Goal: Find specific page/section: Find specific page/section

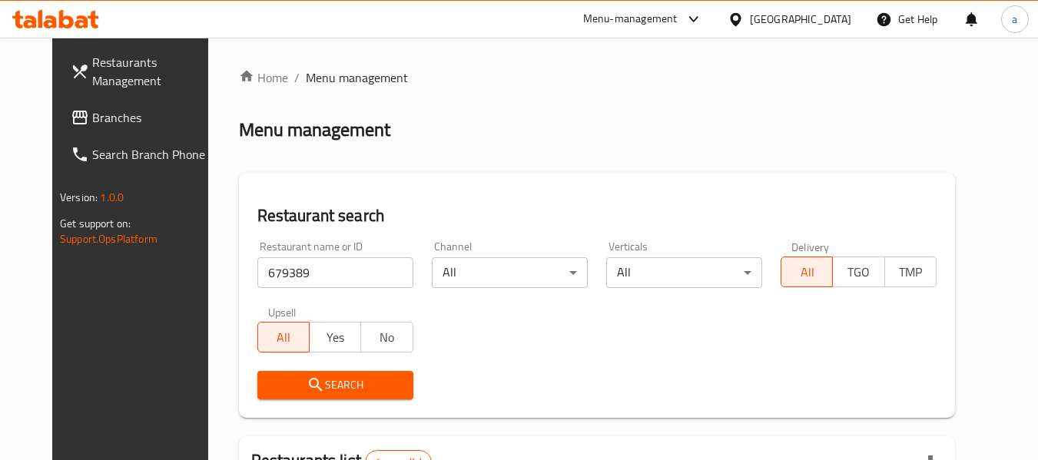
scroll to position [212, 0]
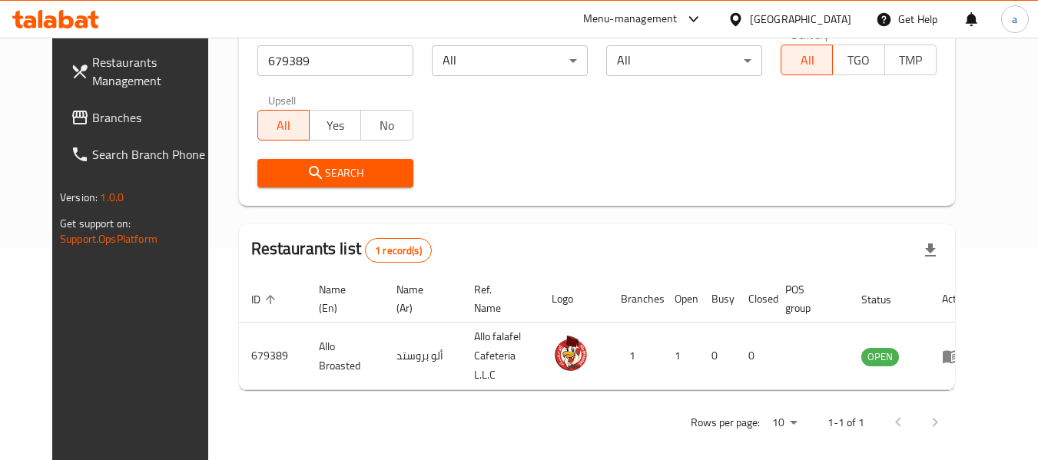
click at [774, 15] on div "[GEOGRAPHIC_DATA]" at bounding box center [800, 19] width 101 height 17
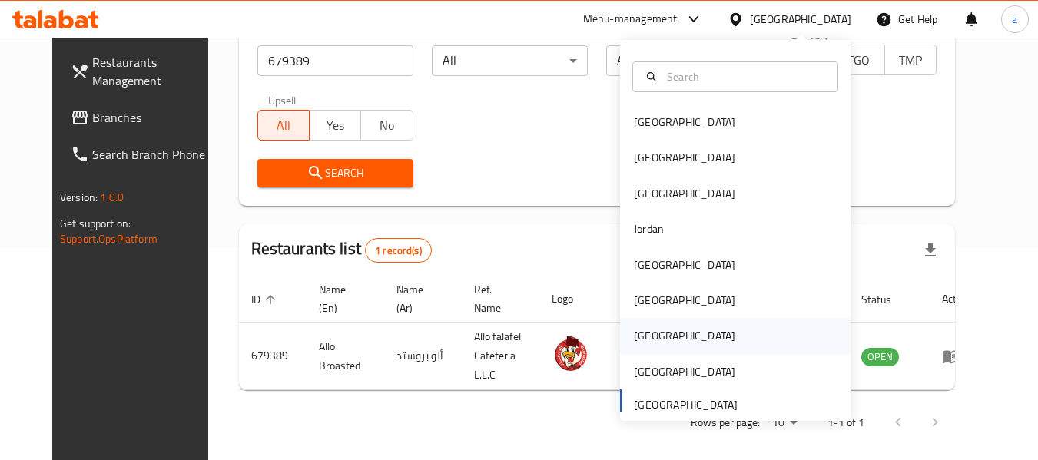
click at [656, 337] on div "[GEOGRAPHIC_DATA]" at bounding box center [685, 335] width 126 height 35
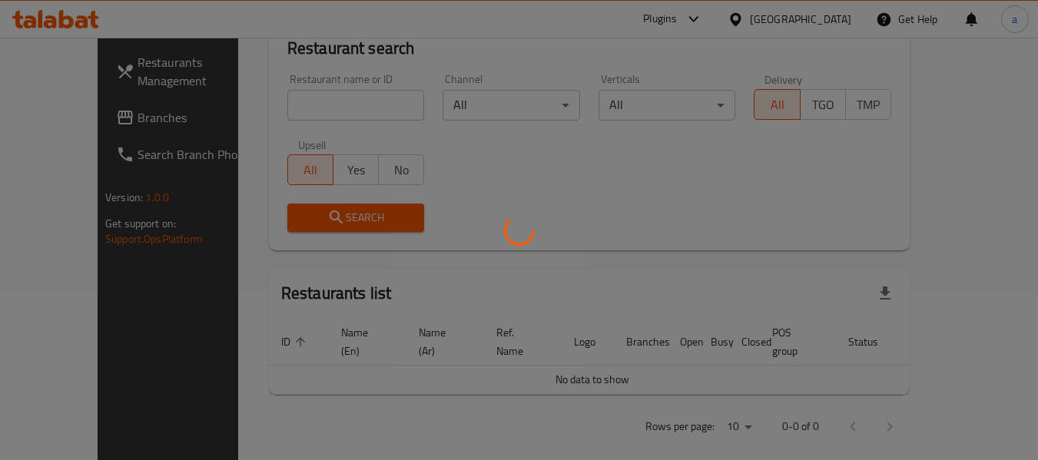
scroll to position [212, 0]
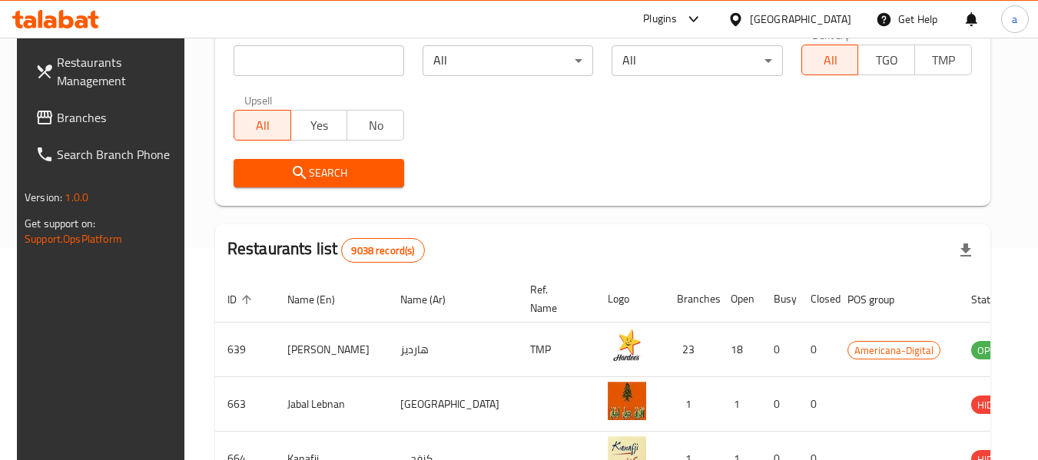
click at [58, 116] on span "Branches" at bounding box center [117, 117] width 121 height 18
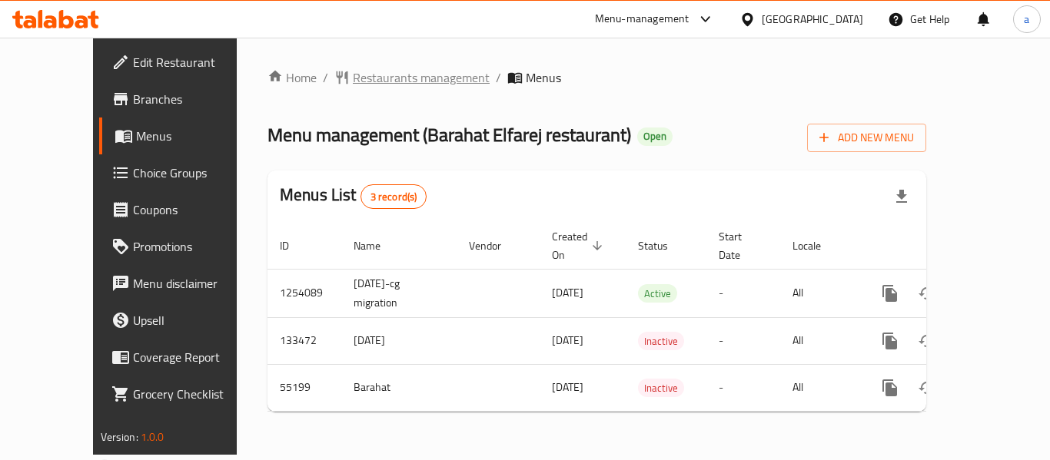
click at [385, 80] on span "Restaurants management" at bounding box center [421, 77] width 137 height 18
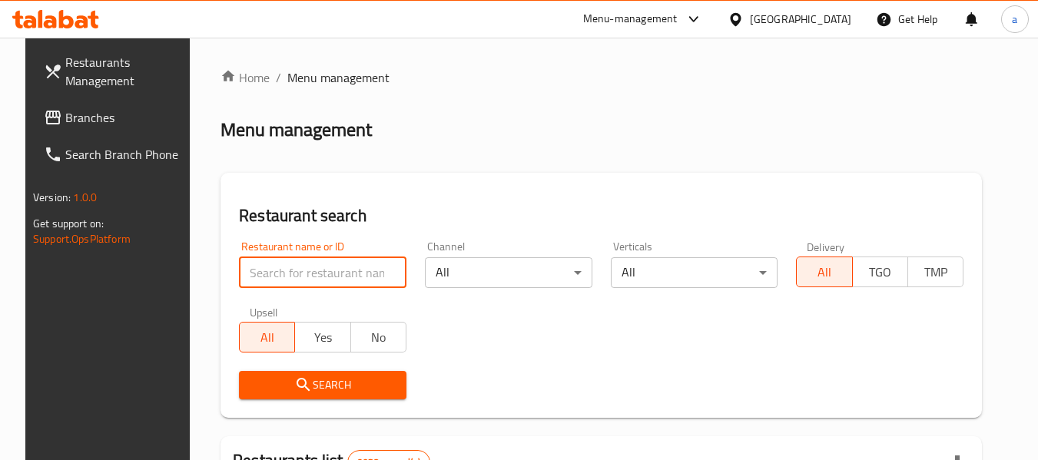
click at [374, 276] on input "search" at bounding box center [323, 272] width 168 height 31
paste input "27195"
type input "27195"
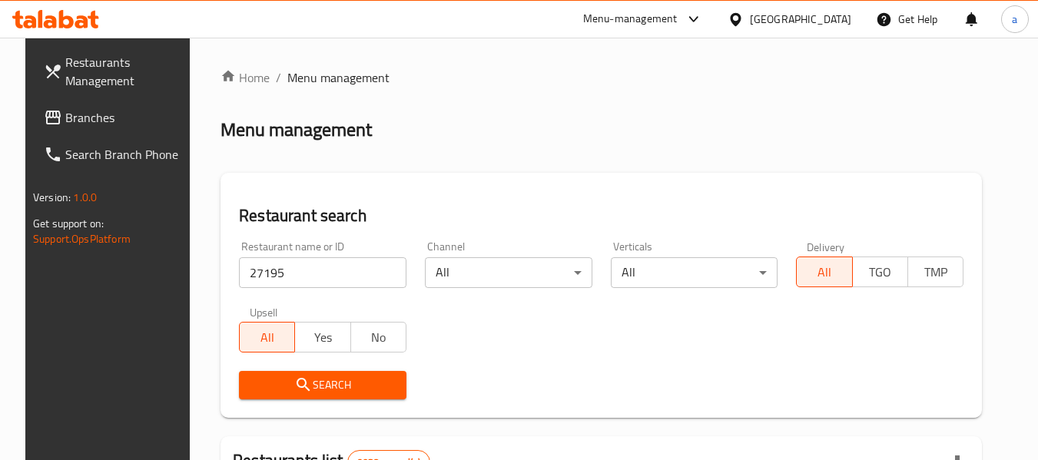
click at [364, 384] on span "Search" at bounding box center [322, 385] width 143 height 19
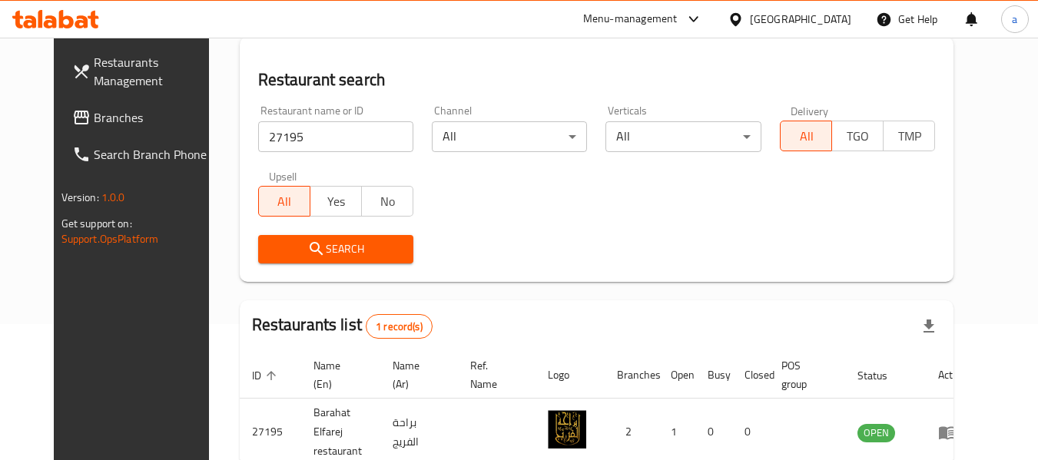
scroll to position [212, 0]
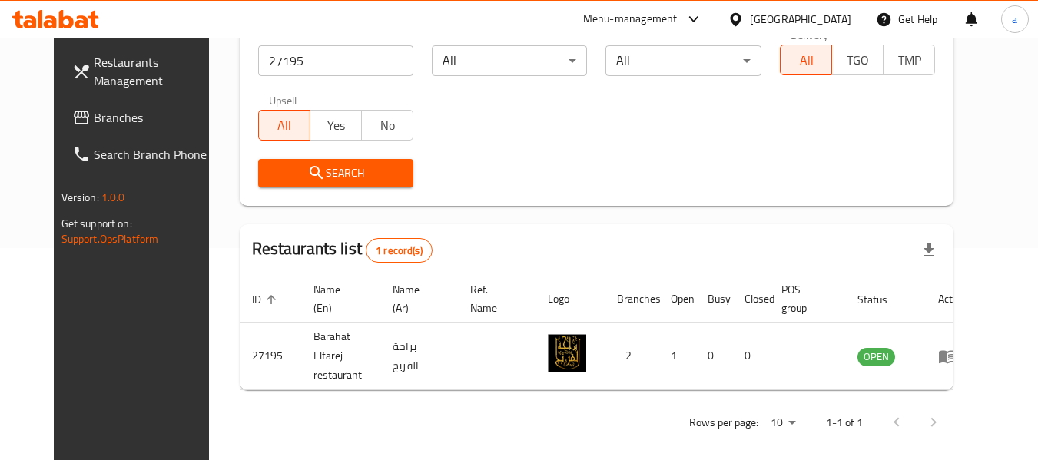
click at [842, 15] on div "[GEOGRAPHIC_DATA]" at bounding box center [800, 19] width 101 height 17
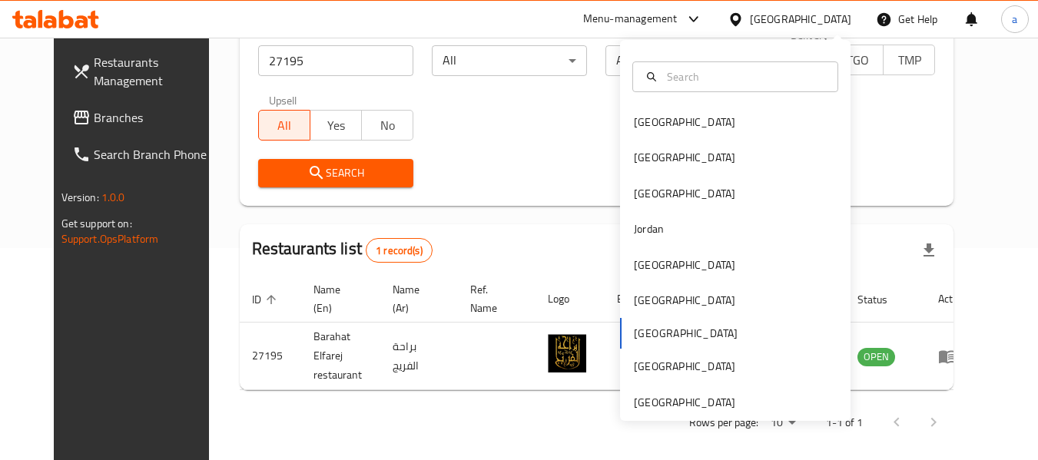
click at [660, 337] on div "Bahrain Egypt Iraq Jordan Kuwait Oman Qatar Saudi Arabia United Arab Emirates" at bounding box center [735, 263] width 231 height 316
click at [657, 334] on div "Bahrain Egypt Iraq Jordan Kuwait Oman Qatar Saudi Arabia United Arab Emirates" at bounding box center [735, 263] width 231 height 316
click at [497, 134] on div "Restaurant name or ID 27195 Restaurant name or ID Channel All ​ Verticals All ​…" at bounding box center [597, 108] width 696 height 177
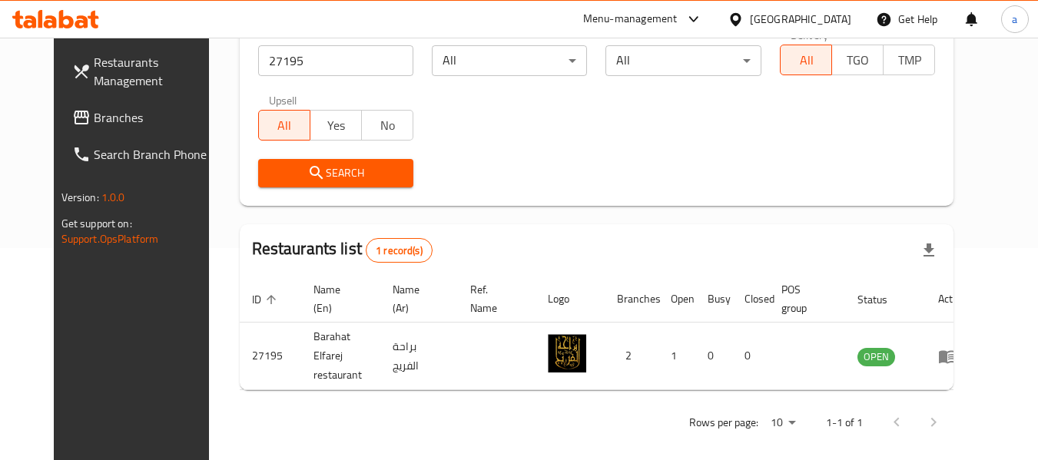
click at [94, 121] on span "Branches" at bounding box center [154, 117] width 121 height 18
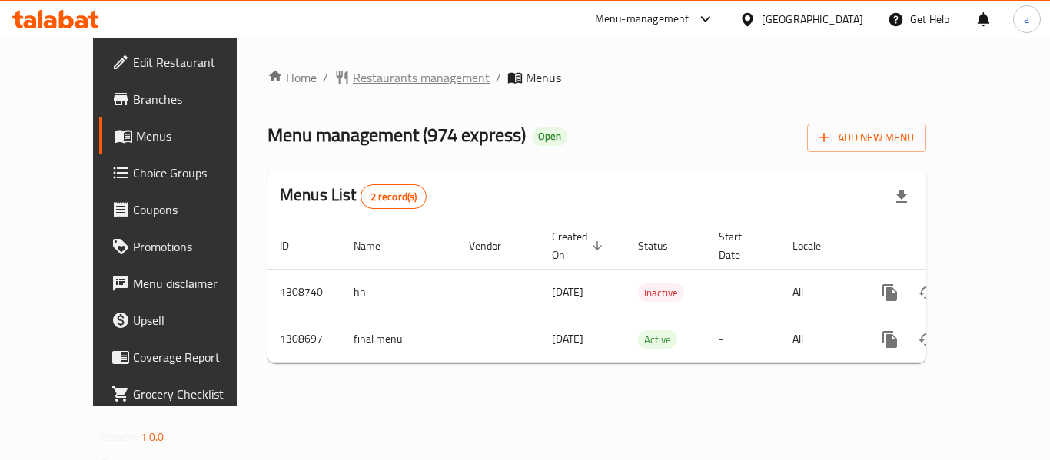
click at [353, 77] on span "Restaurants management" at bounding box center [421, 77] width 137 height 18
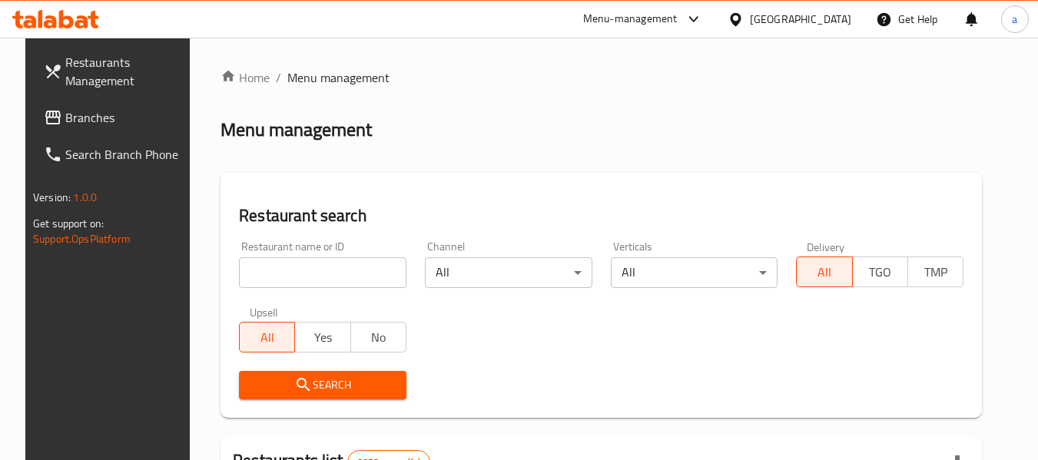
click at [331, 275] on input "search" at bounding box center [323, 272] width 168 height 31
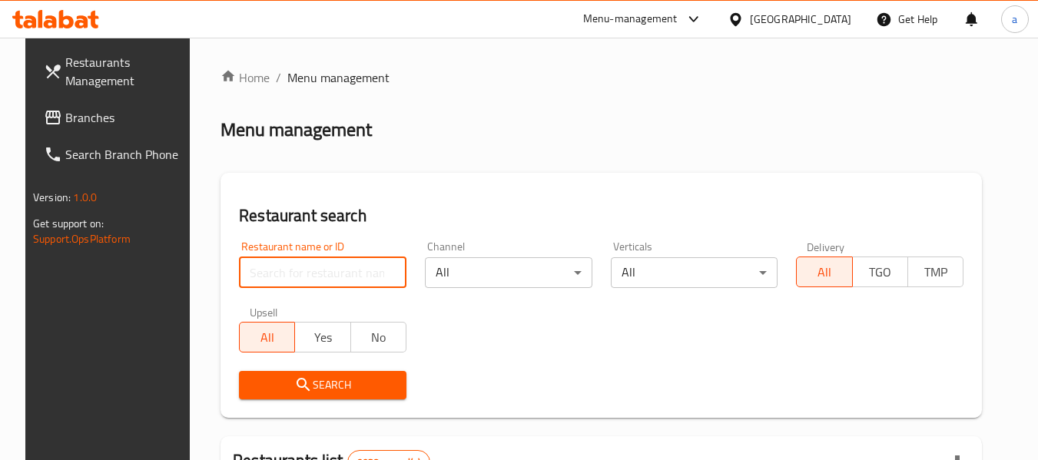
paste input "704921"
type input "704921"
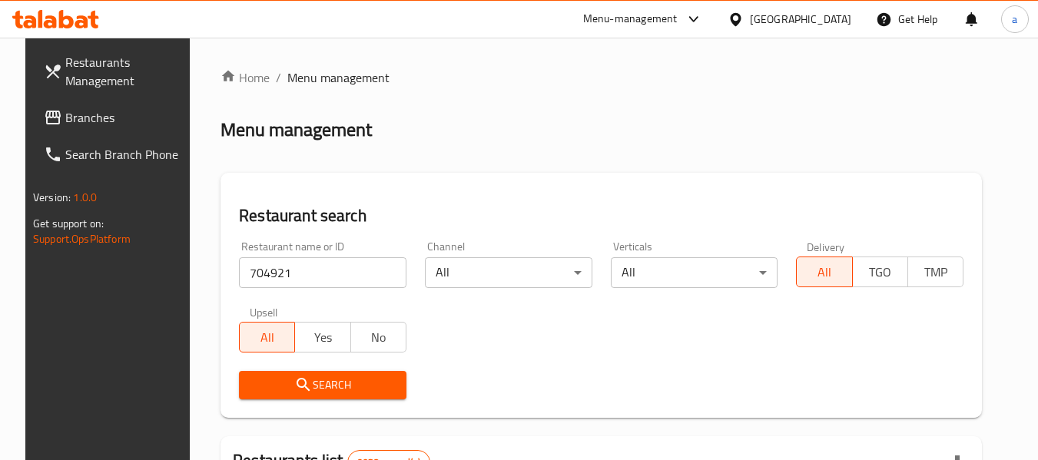
click at [324, 389] on span "Search" at bounding box center [322, 385] width 143 height 19
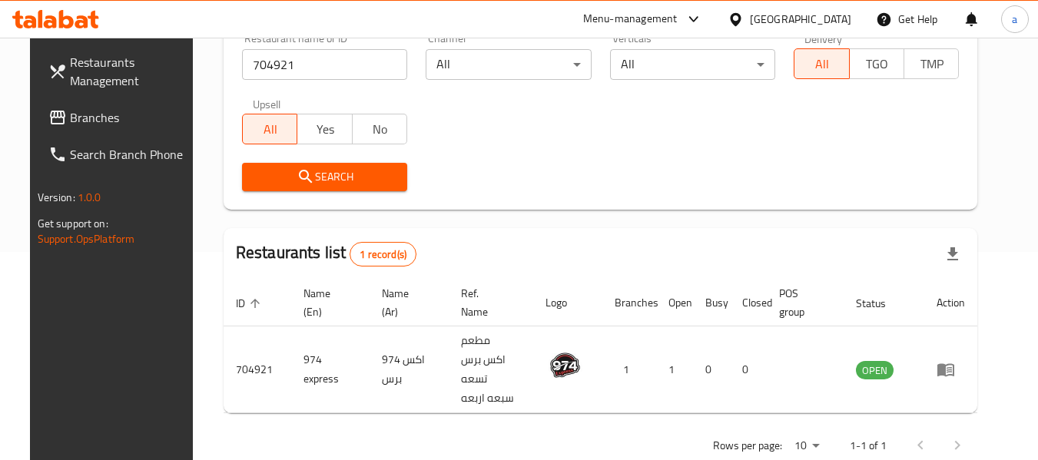
scroll to position [212, 0]
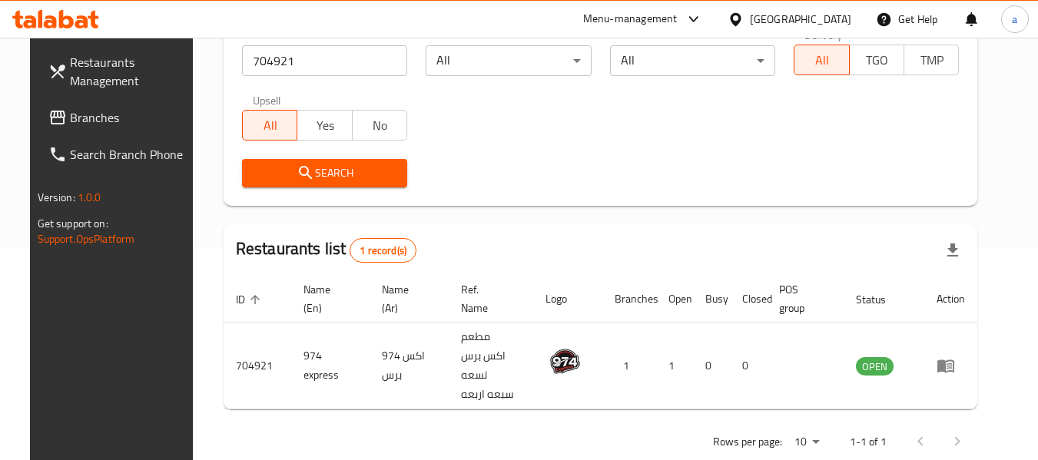
click at [832, 18] on div "[GEOGRAPHIC_DATA]" at bounding box center [800, 19] width 101 height 17
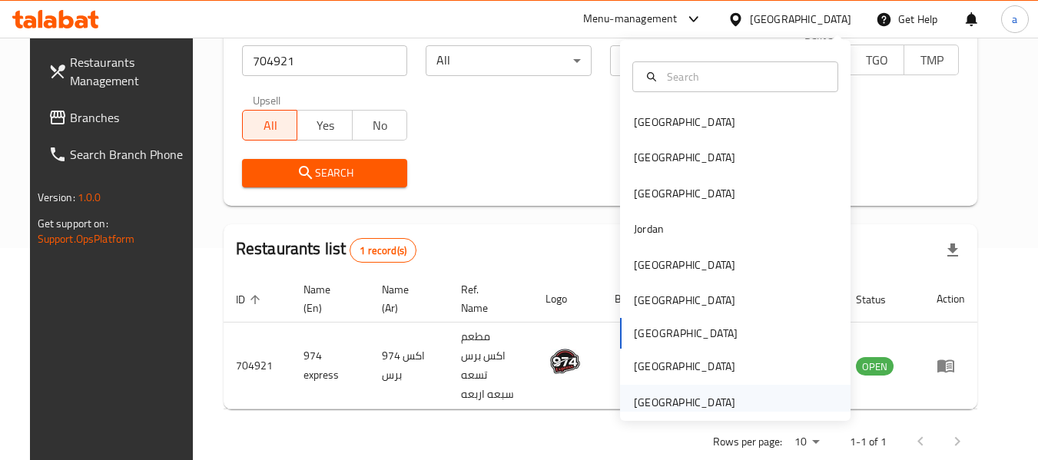
click at [677, 396] on div "[GEOGRAPHIC_DATA]" at bounding box center [684, 402] width 101 height 17
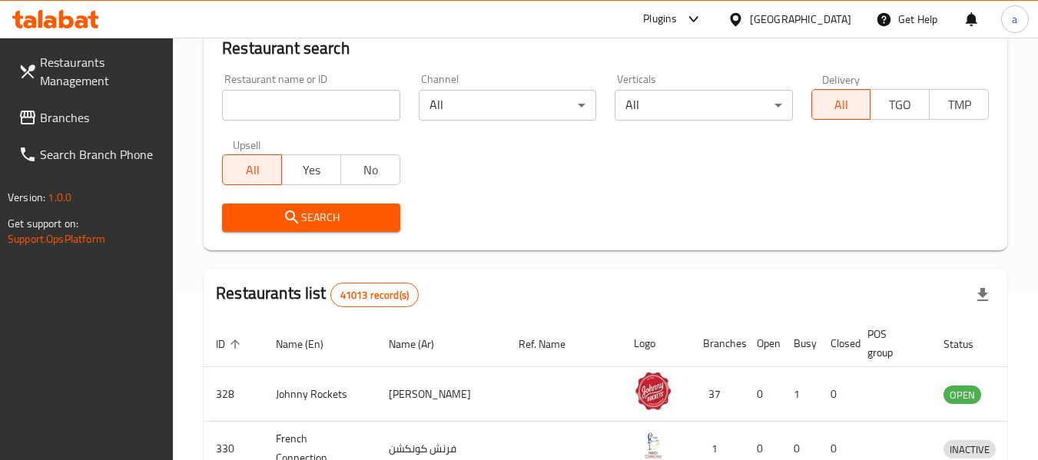
scroll to position [212, 0]
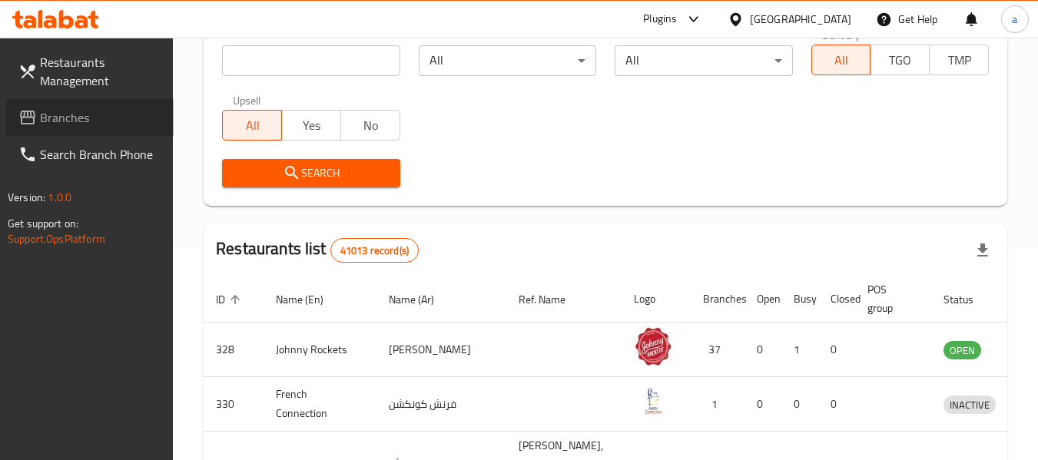
click at [55, 115] on span "Branches" at bounding box center [100, 117] width 121 height 18
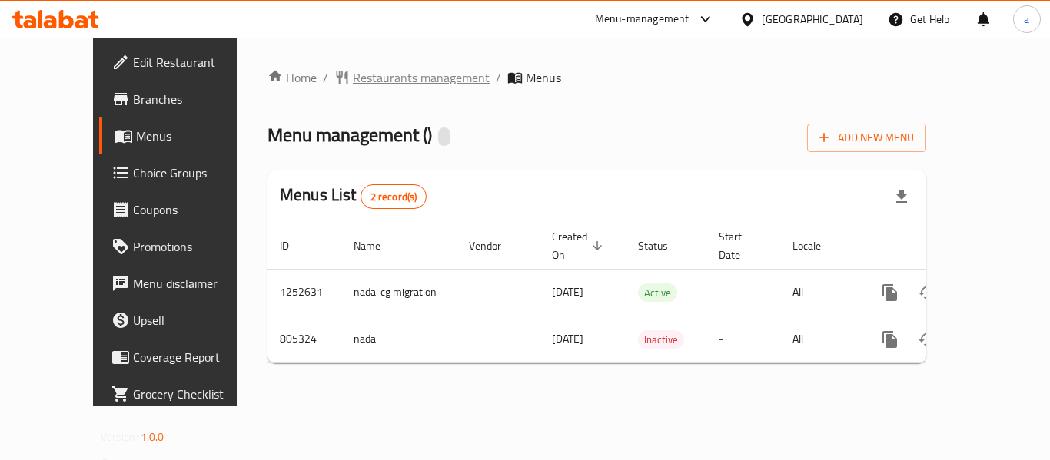
click at [372, 78] on span "Restaurants management" at bounding box center [421, 77] width 137 height 18
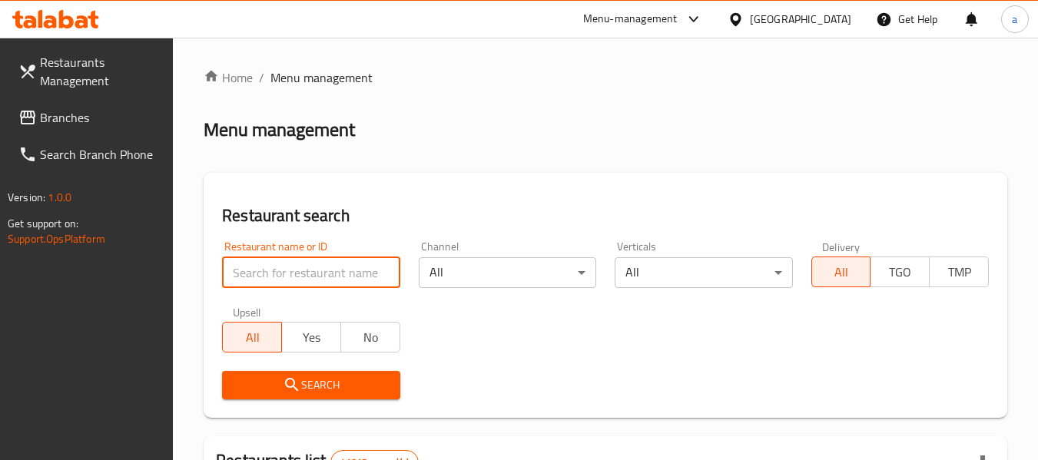
click at [324, 276] on input "search" at bounding box center [311, 272] width 178 height 31
paste input "654114"
type input "654114"
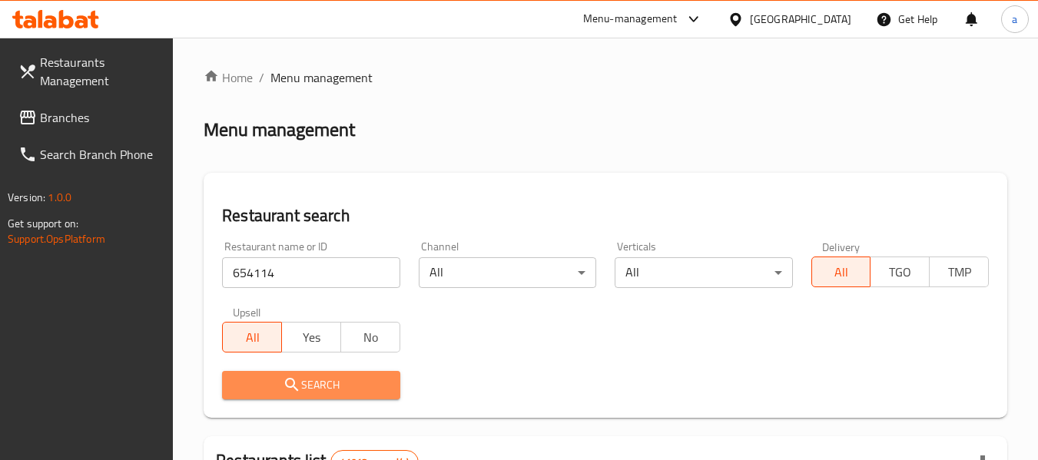
click at [330, 381] on span "Search" at bounding box center [310, 385] width 153 height 19
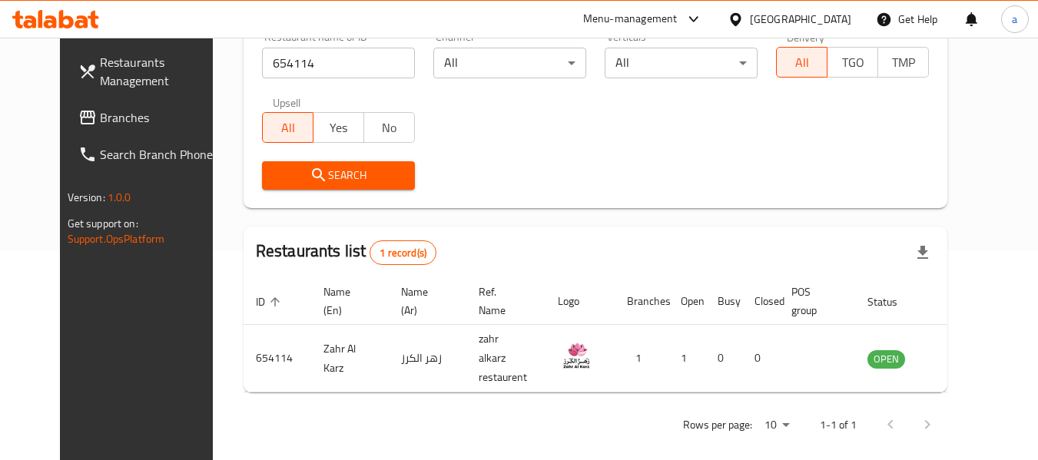
scroll to position [212, 0]
